Goal: Task Accomplishment & Management: Use online tool/utility

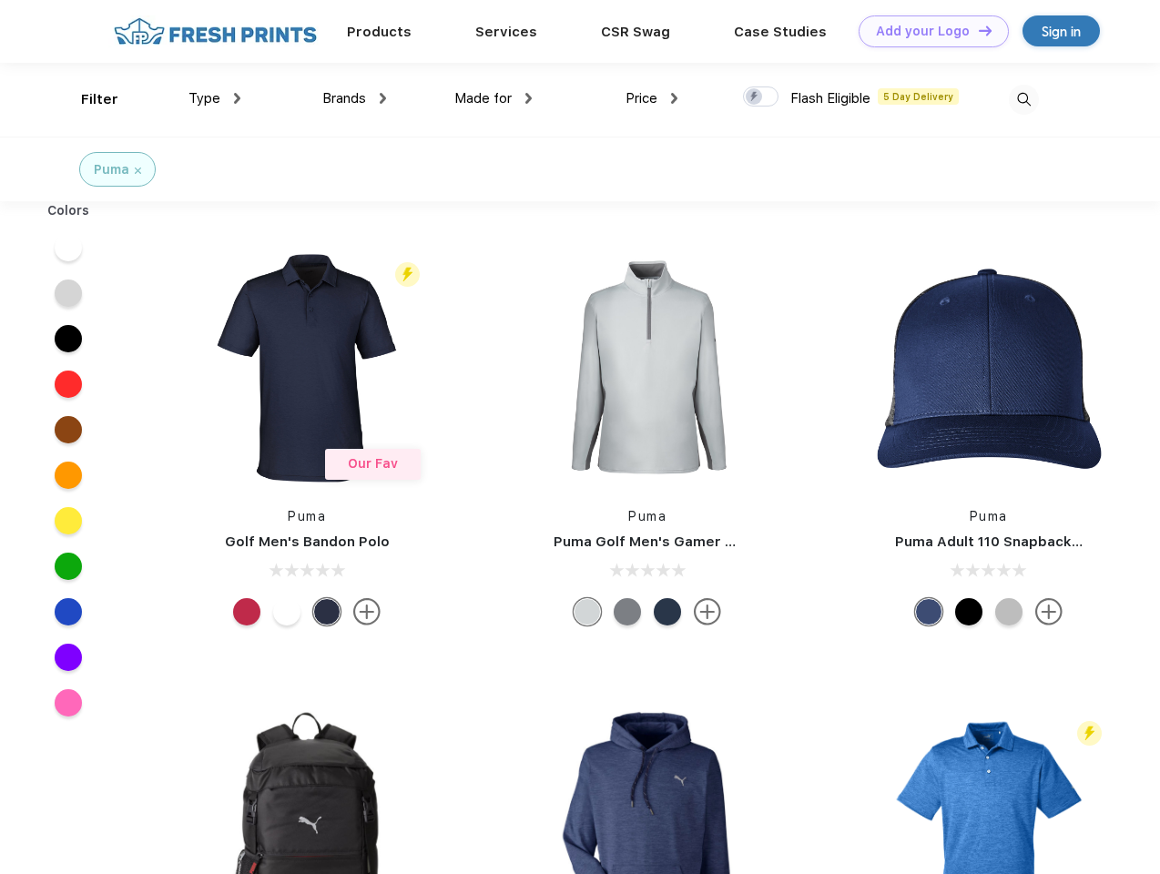
click at [927, 31] on link "Add your Logo Design Tool" at bounding box center [934, 31] width 150 height 32
click at [0, 0] on div "Design Tool" at bounding box center [0, 0] width 0 height 0
click at [977, 30] on link "Add your Logo Design Tool" at bounding box center [934, 31] width 150 height 32
click at [87, 99] on div "Filter" at bounding box center [99, 99] width 37 height 21
click at [215, 98] on span "Type" at bounding box center [205, 98] width 32 height 16
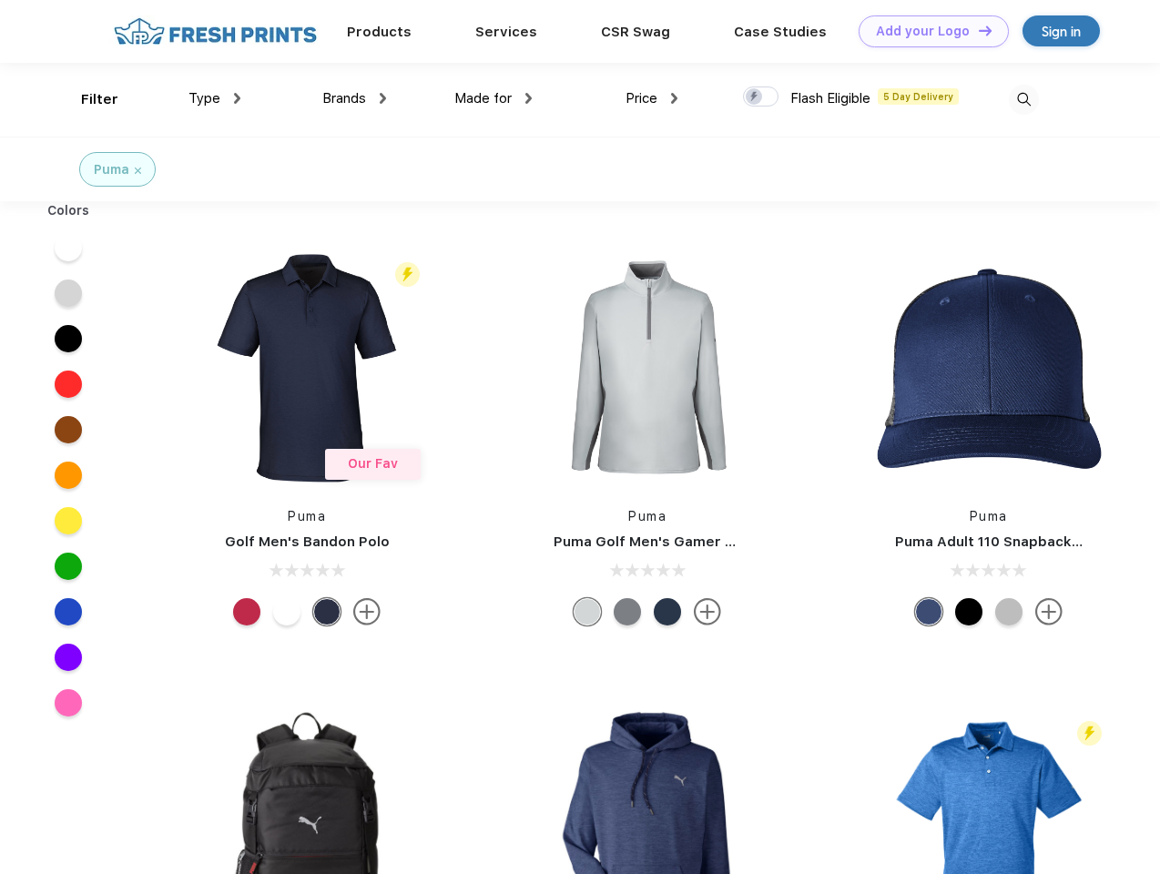
click at [354, 98] on span "Brands" at bounding box center [344, 98] width 44 height 16
click at [494, 98] on span "Made for" at bounding box center [483, 98] width 57 height 16
click at [652, 98] on span "Price" at bounding box center [642, 98] width 32 height 16
click at [762, 97] on div at bounding box center [761, 97] width 36 height 20
click at [755, 97] on input "checkbox" at bounding box center [749, 92] width 12 height 12
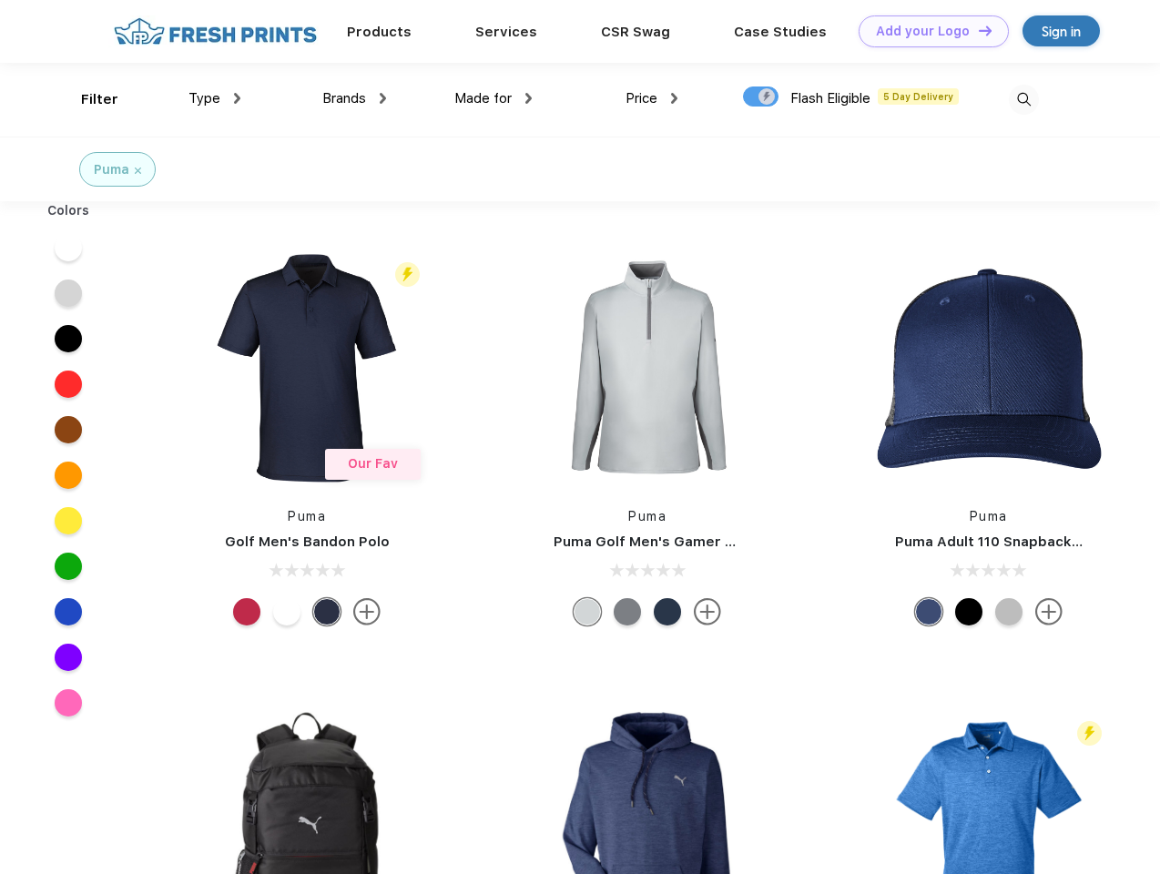
click at [1024, 99] on img at bounding box center [1024, 100] width 30 height 30
